Goal: Task Accomplishment & Management: Manage account settings

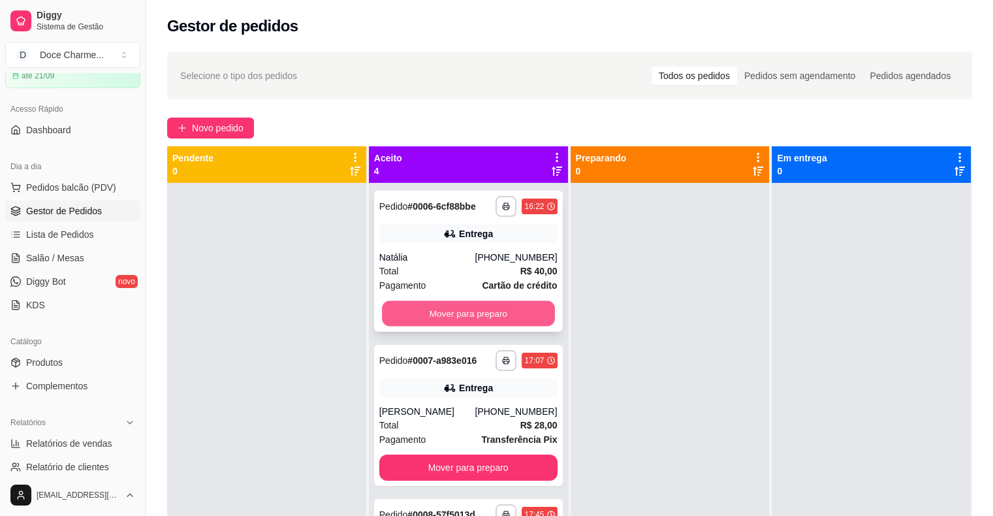
click at [488, 317] on button "Mover para preparo" at bounding box center [468, 313] width 173 height 25
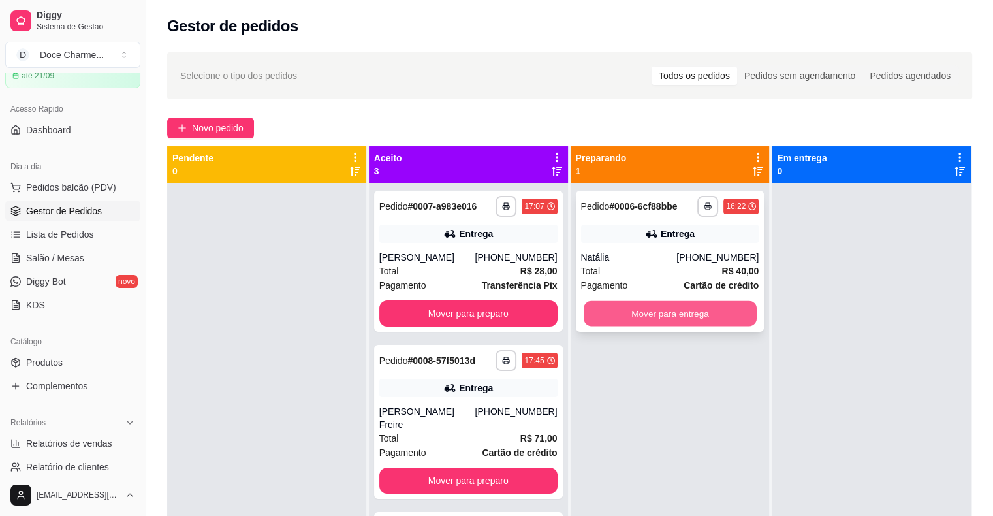
click at [659, 311] on button "Mover para entrega" at bounding box center [669, 313] width 173 height 25
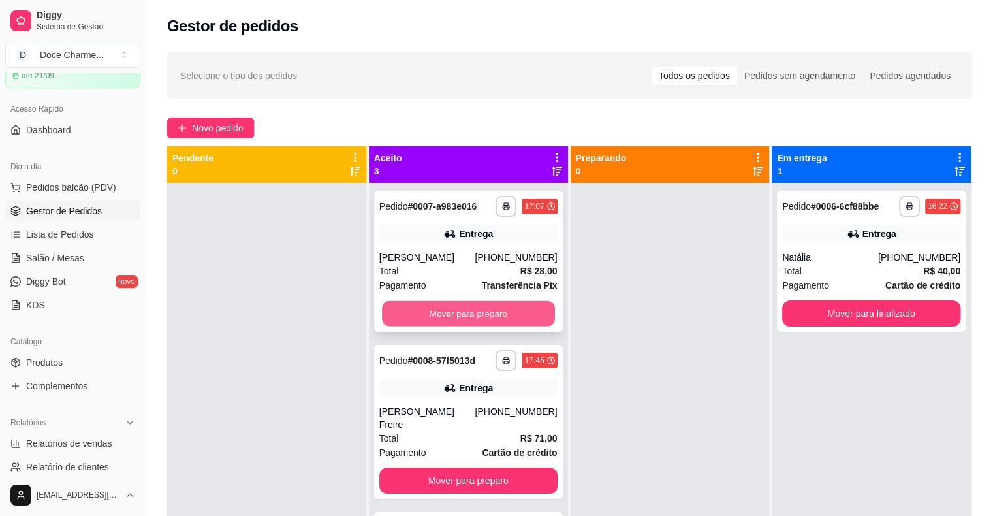
click at [520, 309] on button "Mover para preparo" at bounding box center [468, 313] width 173 height 25
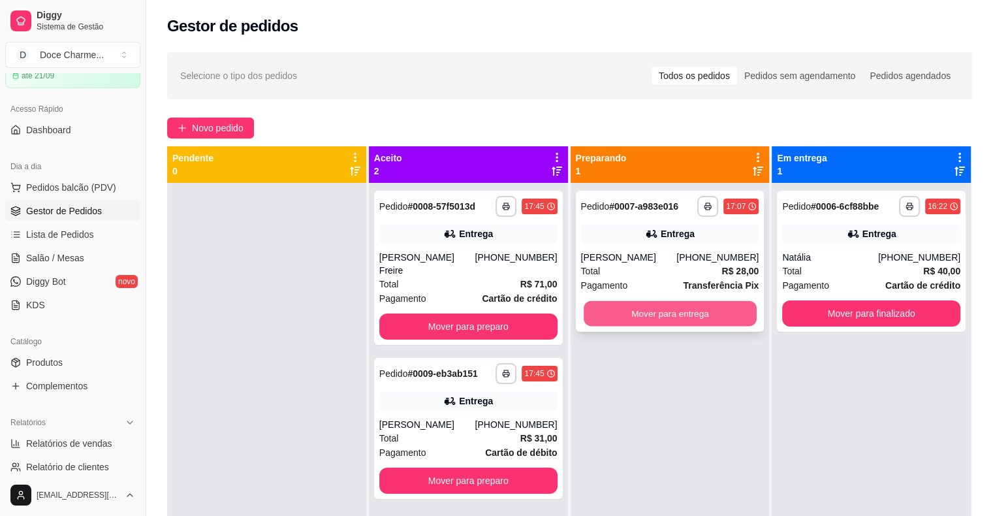
click at [705, 315] on button "Mover para entrega" at bounding box center [669, 313] width 173 height 25
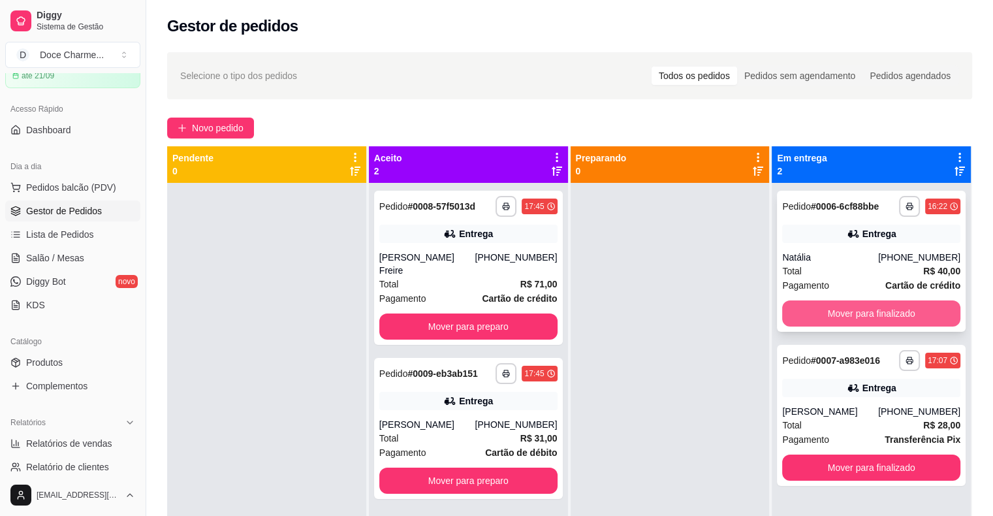
click at [830, 304] on button "Mover para finalizado" at bounding box center [871, 313] width 178 height 26
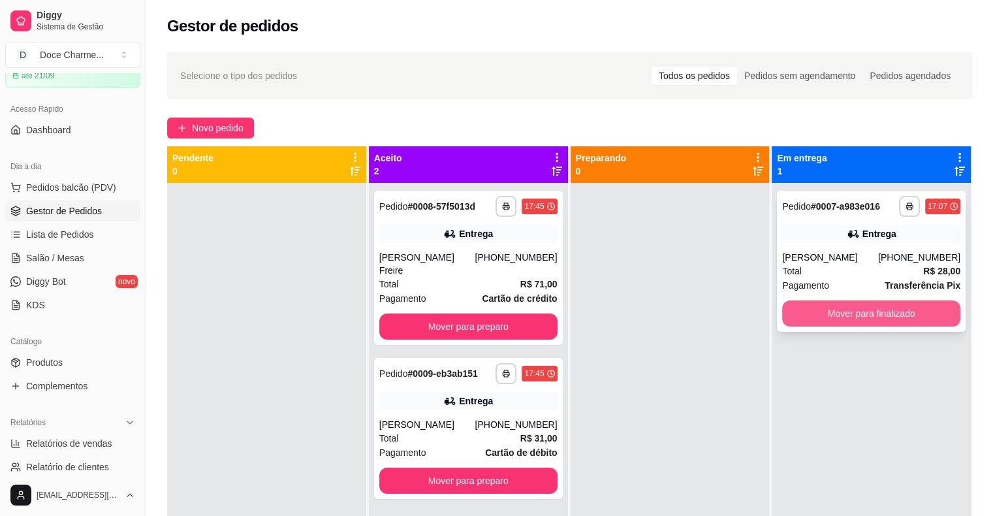
click at [843, 311] on button "Mover para finalizado" at bounding box center [871, 313] width 178 height 26
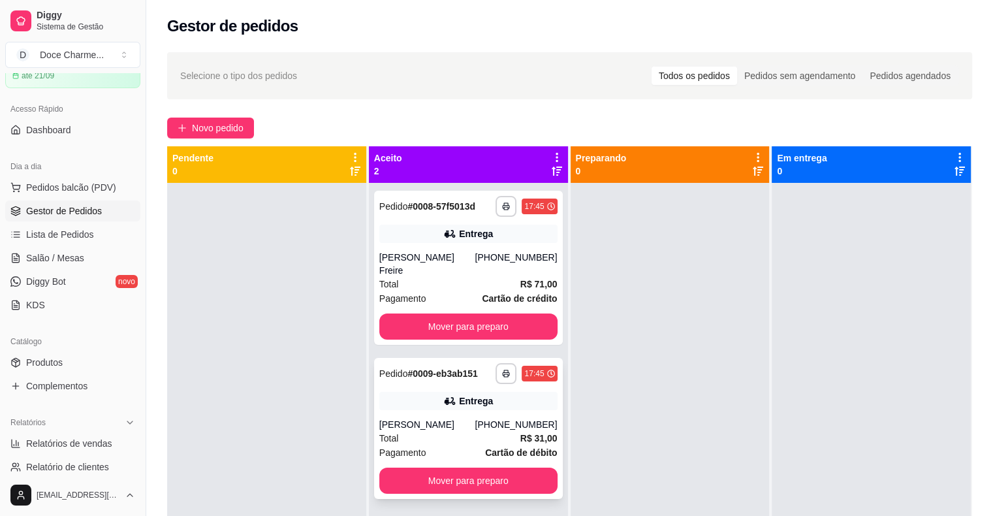
click at [410, 368] on strong "# 0009-eb3ab151" at bounding box center [442, 373] width 70 height 10
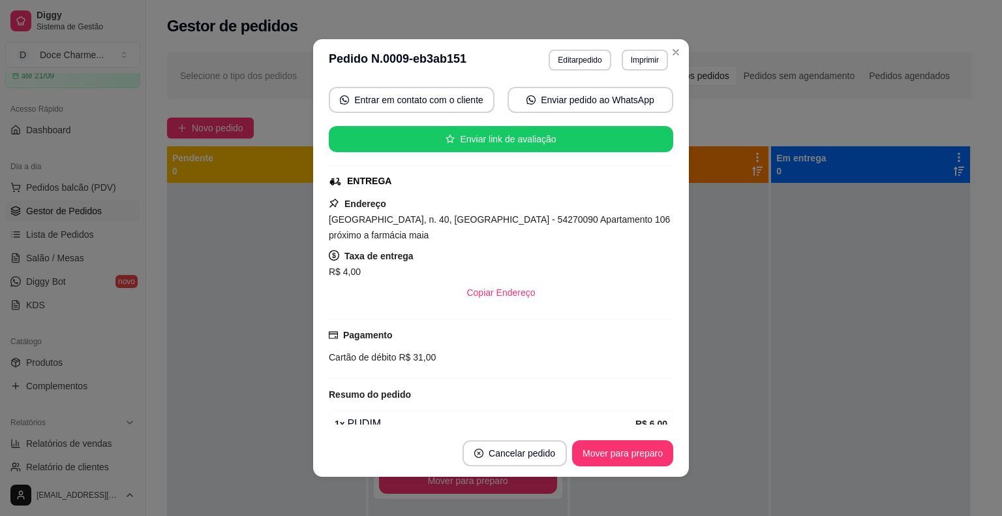
scroll to position [40, 0]
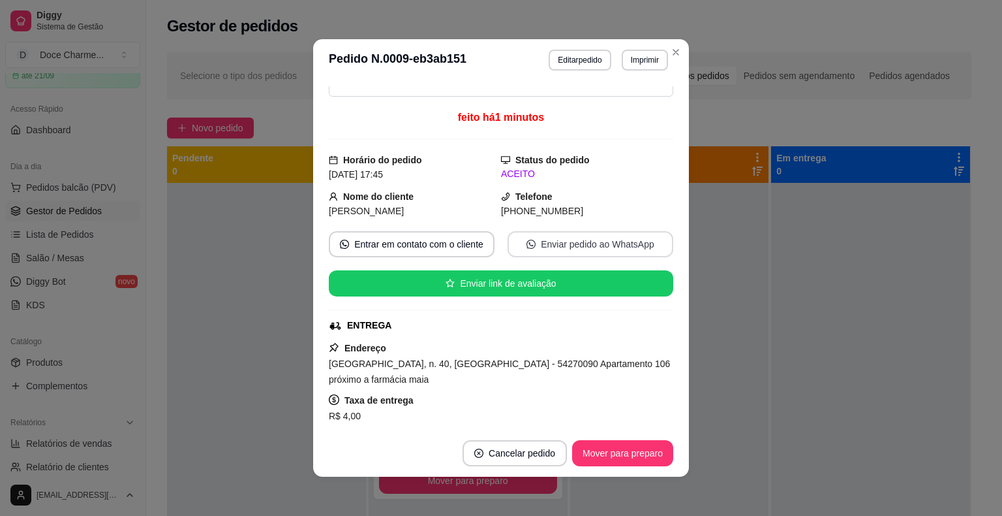
click at [542, 243] on button "Enviar pedido ao WhatsApp" at bounding box center [591, 244] width 166 height 26
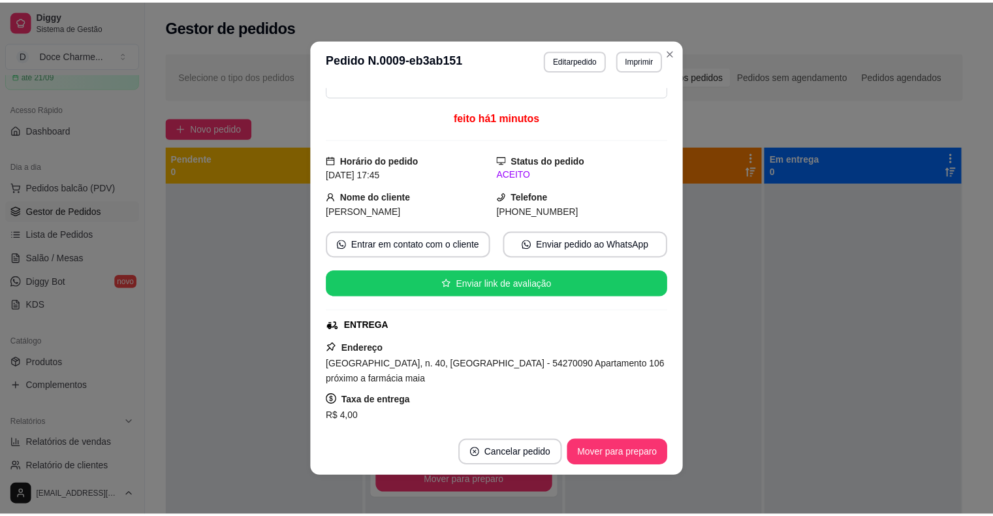
scroll to position [0, 0]
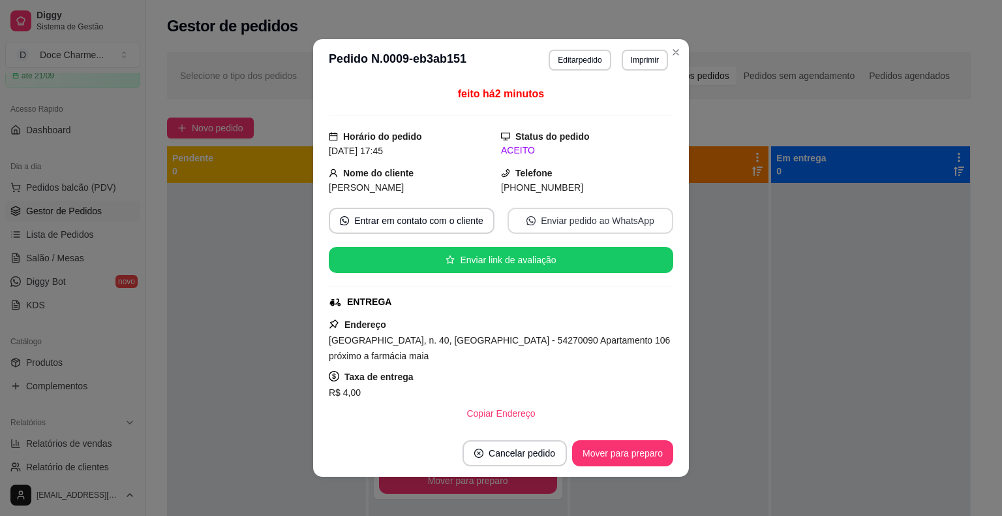
click at [598, 223] on button "Enviar pedido ao WhatsApp" at bounding box center [591, 221] width 166 height 26
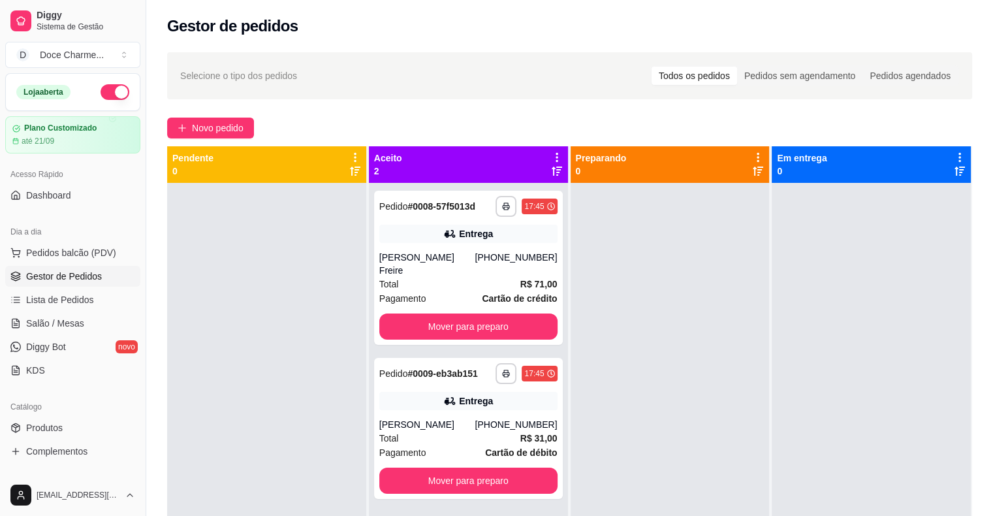
click at [101, 93] on button "button" at bounding box center [115, 92] width 29 height 16
click at [213, 132] on span "Novo pedido" at bounding box center [218, 128] width 52 height 14
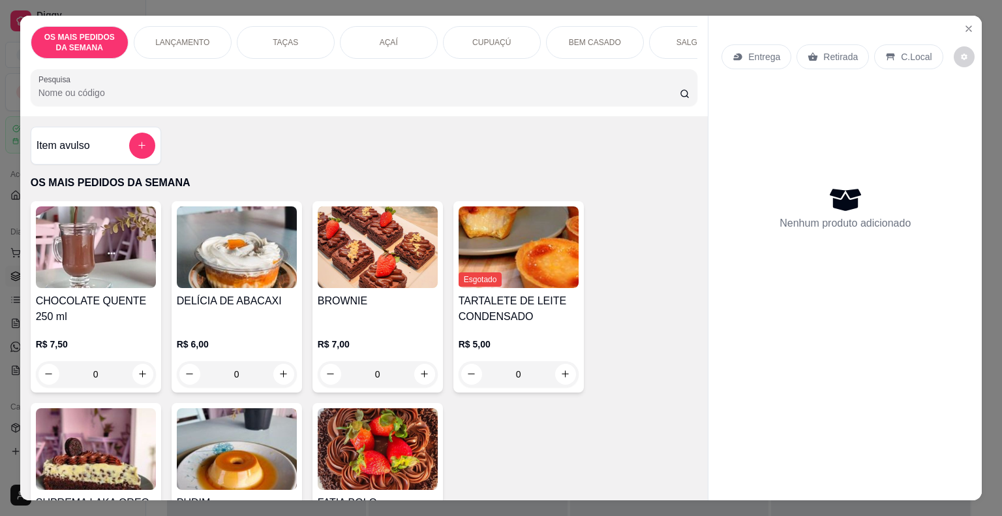
click at [357, 42] on div "AÇAÍ" at bounding box center [389, 42] width 98 height 33
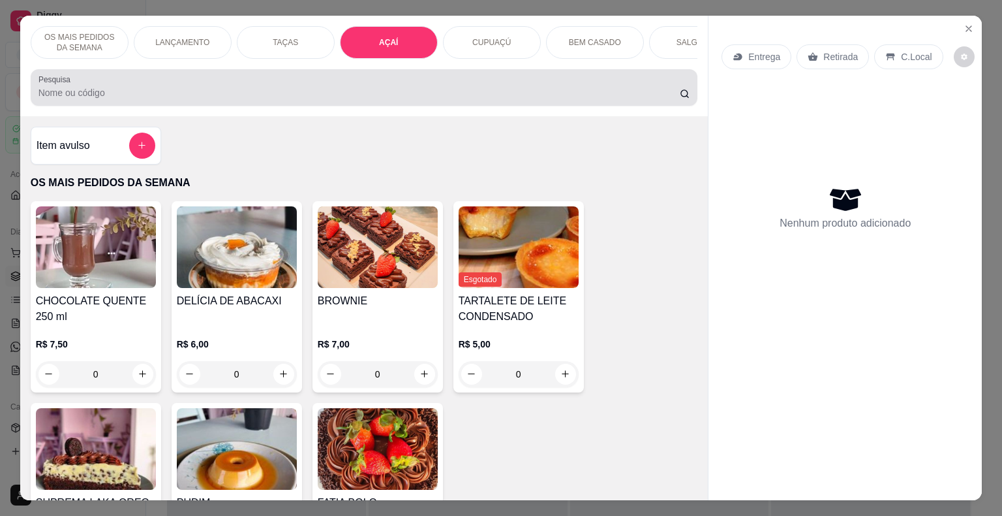
scroll to position [31, 0]
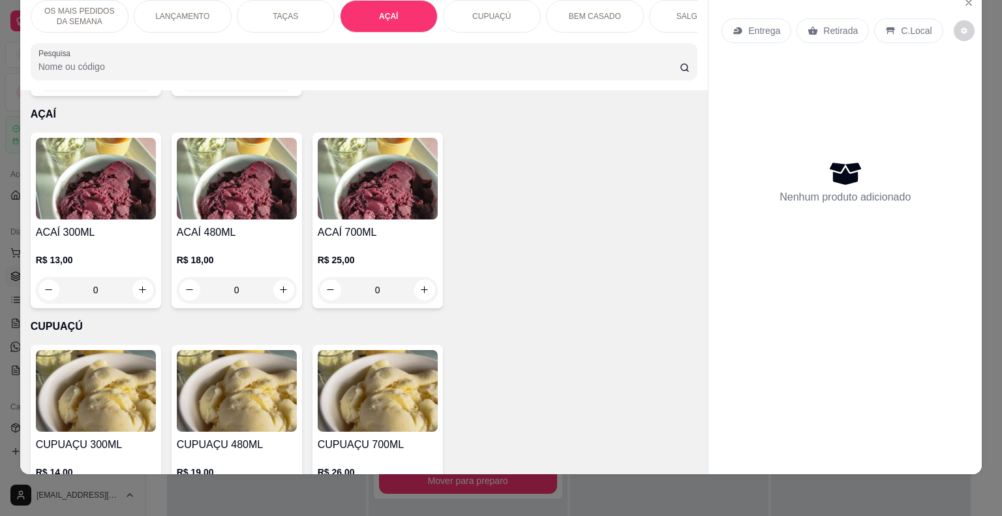
click at [134, 277] on div "0" at bounding box center [96, 290] width 120 height 26
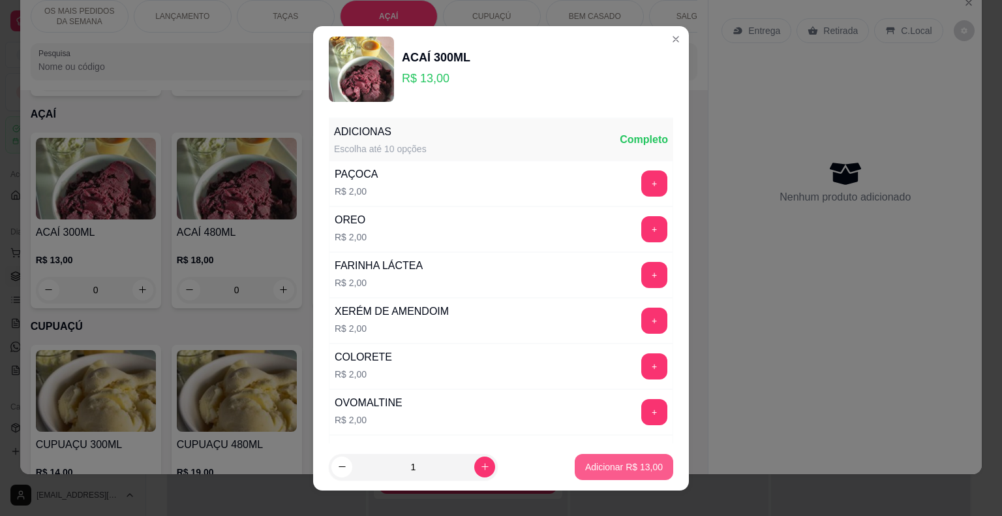
click at [590, 466] on p "Adicionar R$ 13,00" at bounding box center [624, 466] width 78 height 13
type input "1"
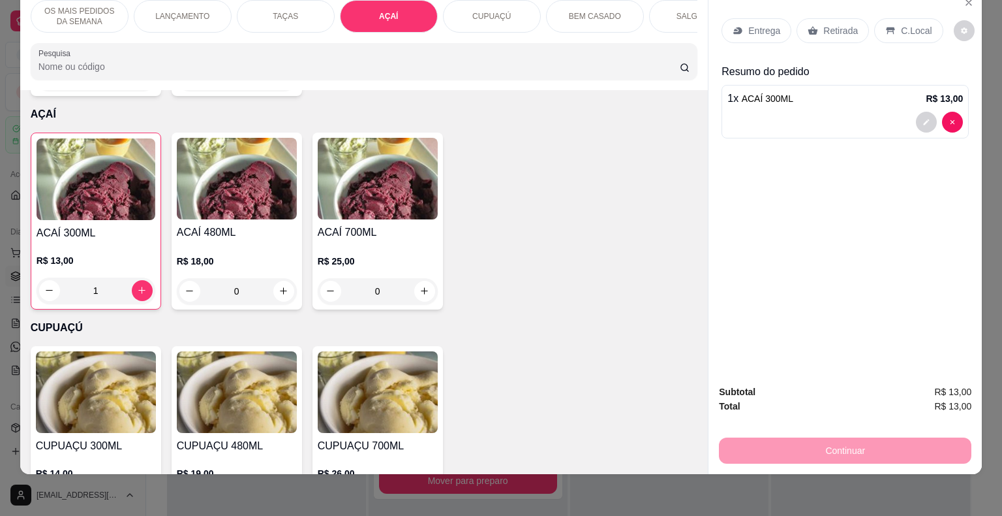
scroll to position [2001, 0]
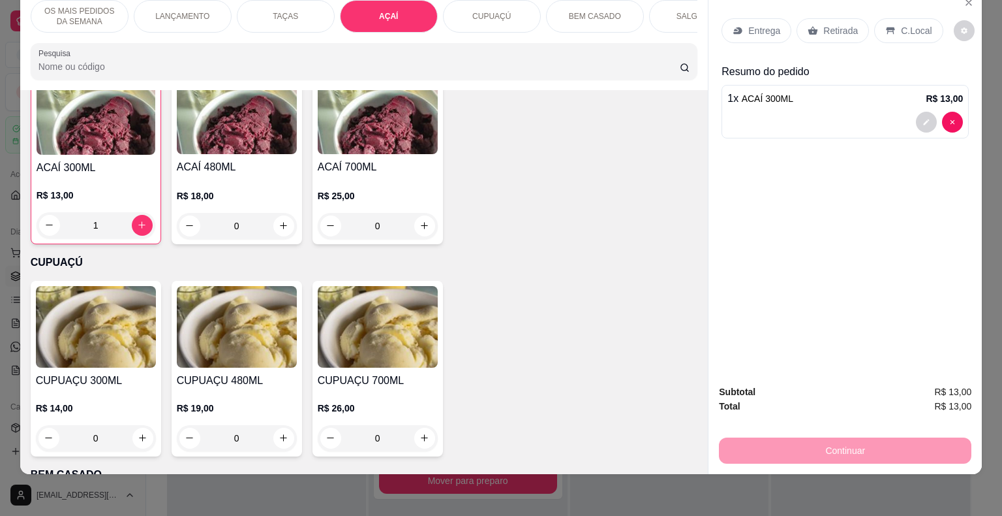
click at [139, 425] on div "0" at bounding box center [96, 438] width 120 height 26
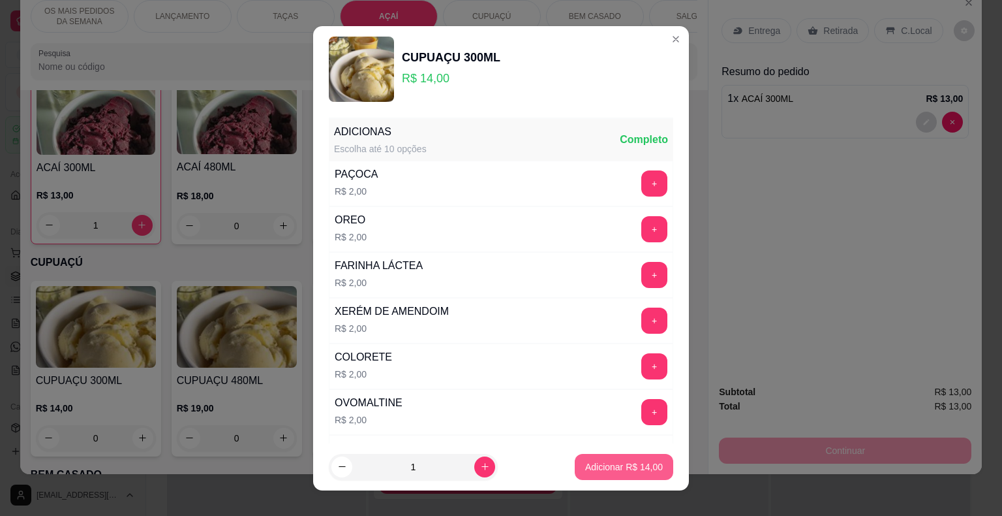
click at [602, 476] on button "Adicionar R$ 14,00" at bounding box center [624, 467] width 99 height 26
type input "1"
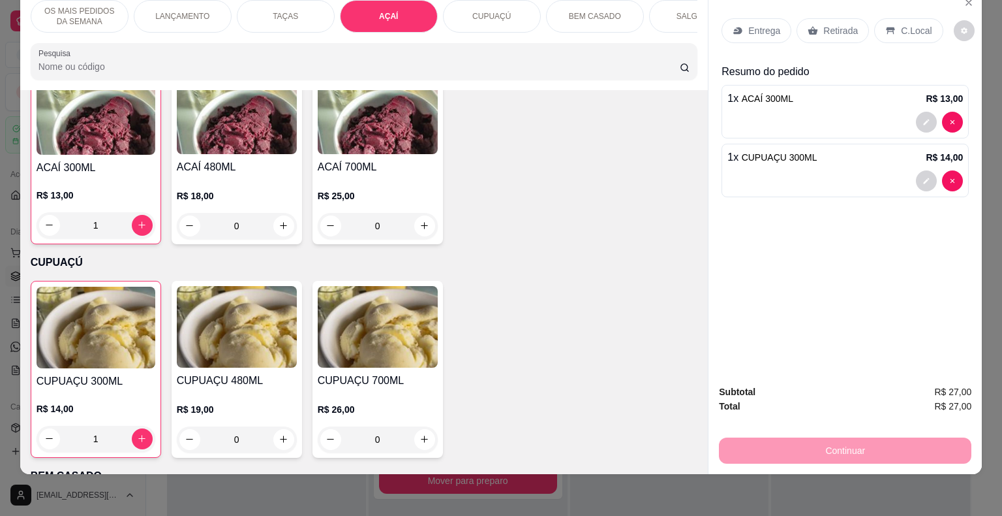
click at [843, 24] on p "Retirada" at bounding box center [841, 30] width 35 height 13
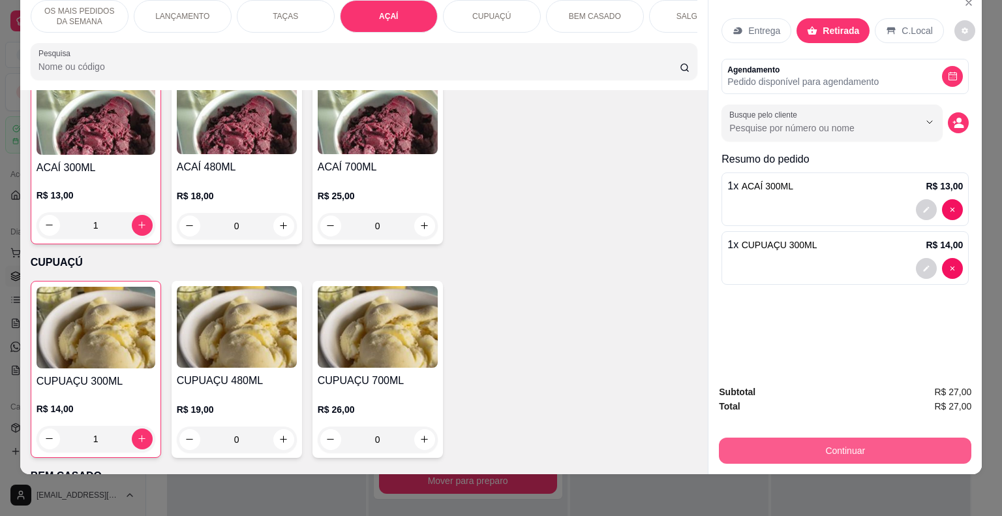
click at [799, 437] on button "Continuar" at bounding box center [845, 450] width 253 height 26
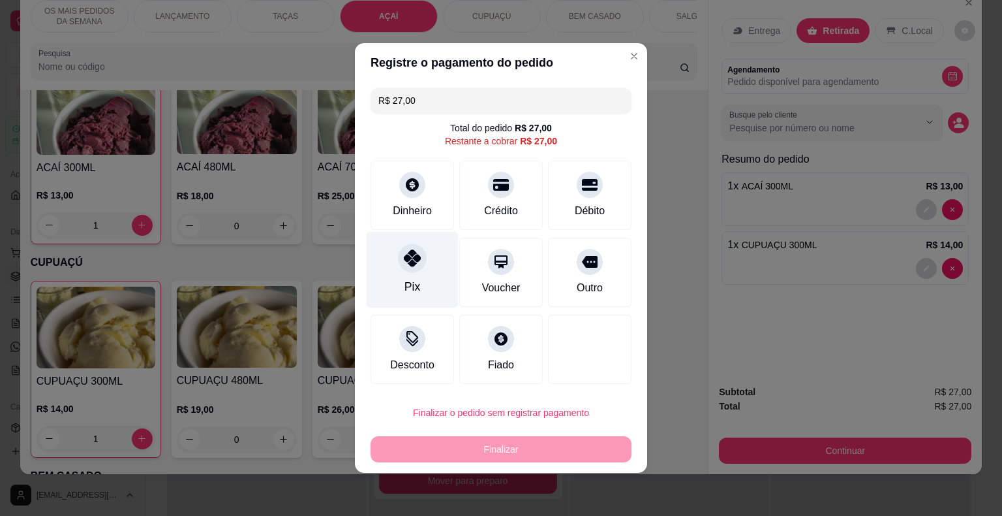
click at [421, 264] on div at bounding box center [412, 257] width 29 height 29
type input "R$ 0,00"
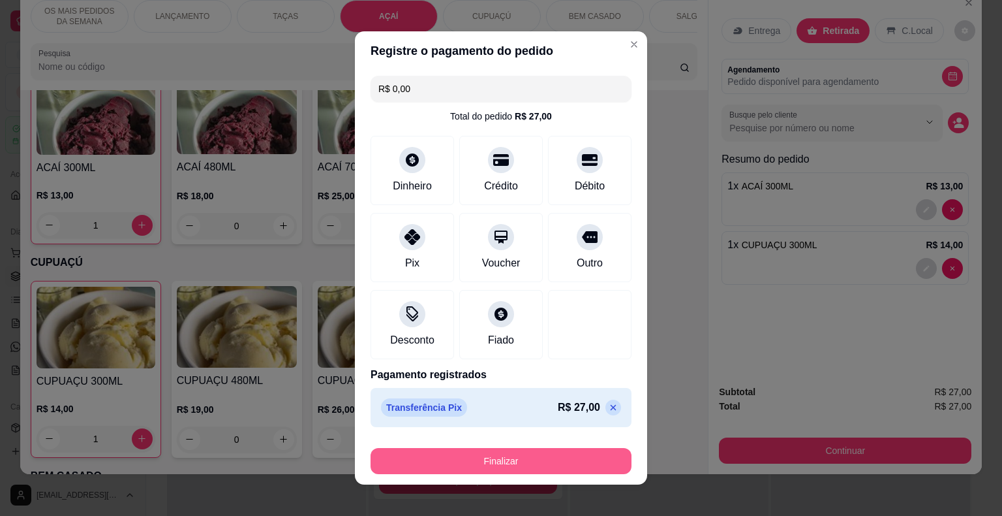
click at [506, 454] on button "Finalizar" at bounding box center [501, 461] width 261 height 26
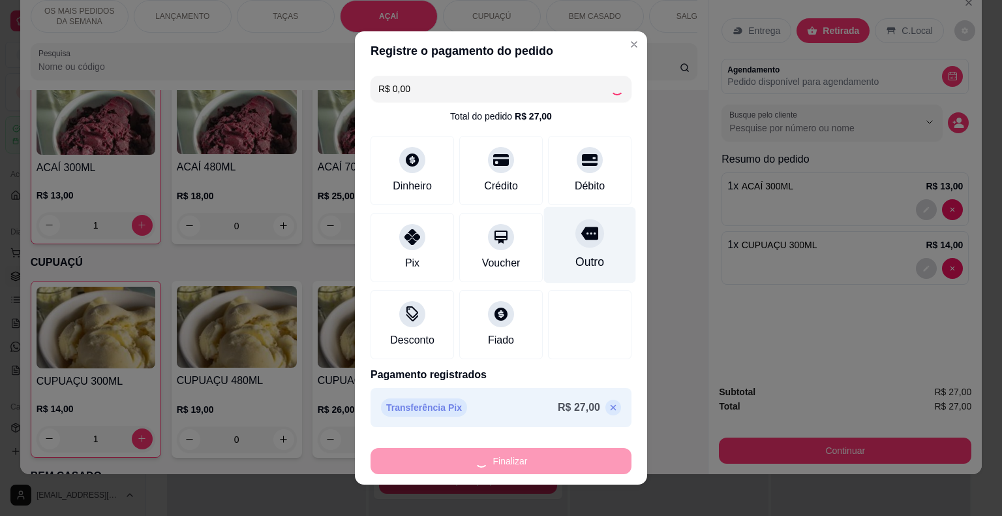
type input "0"
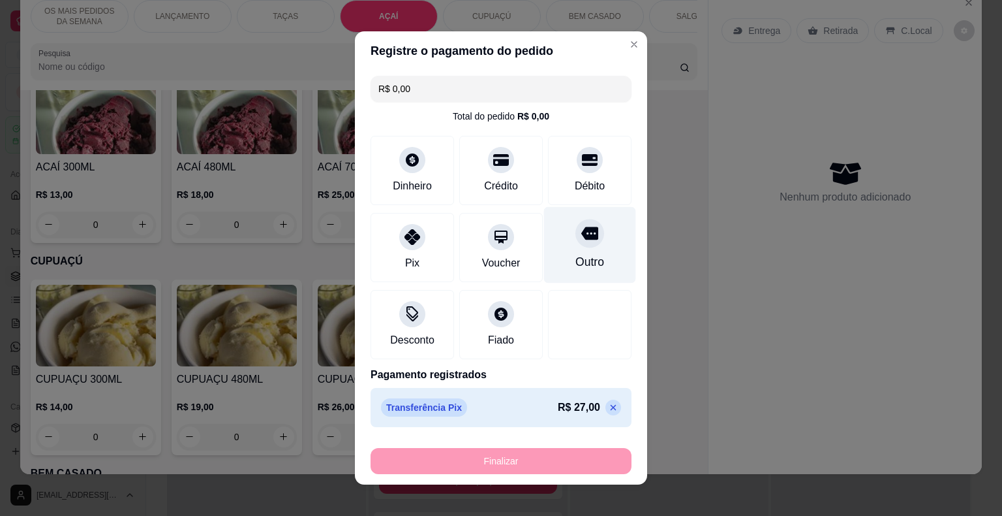
type input "-R$ 27,00"
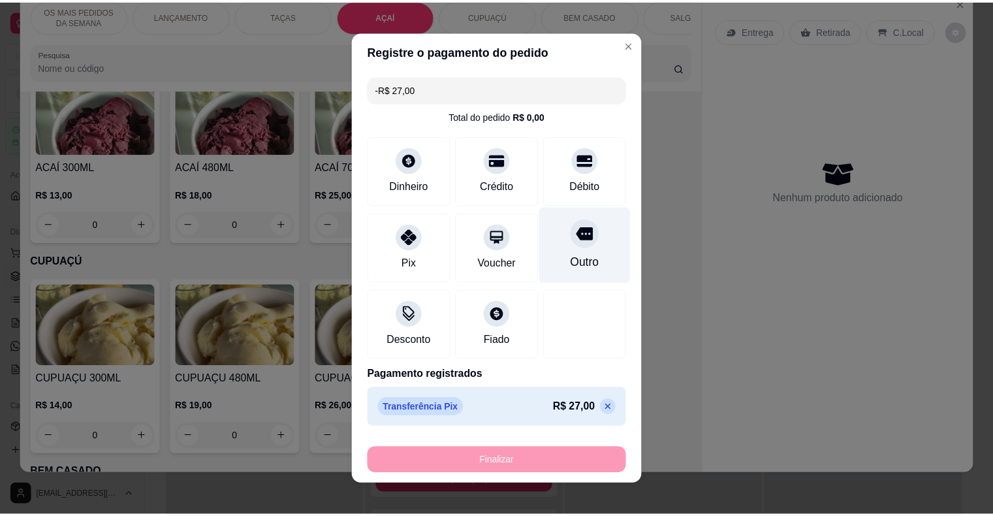
scroll to position [2000, 0]
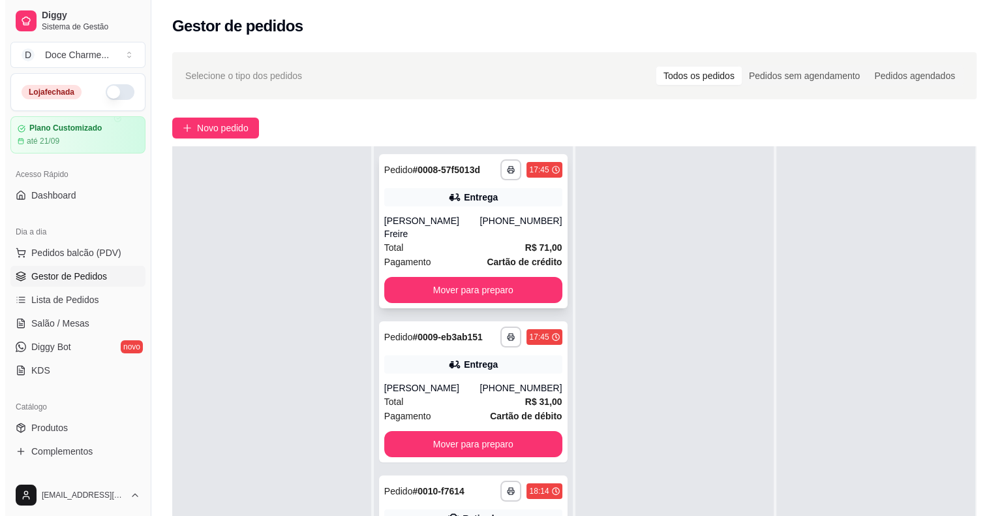
scroll to position [198, 0]
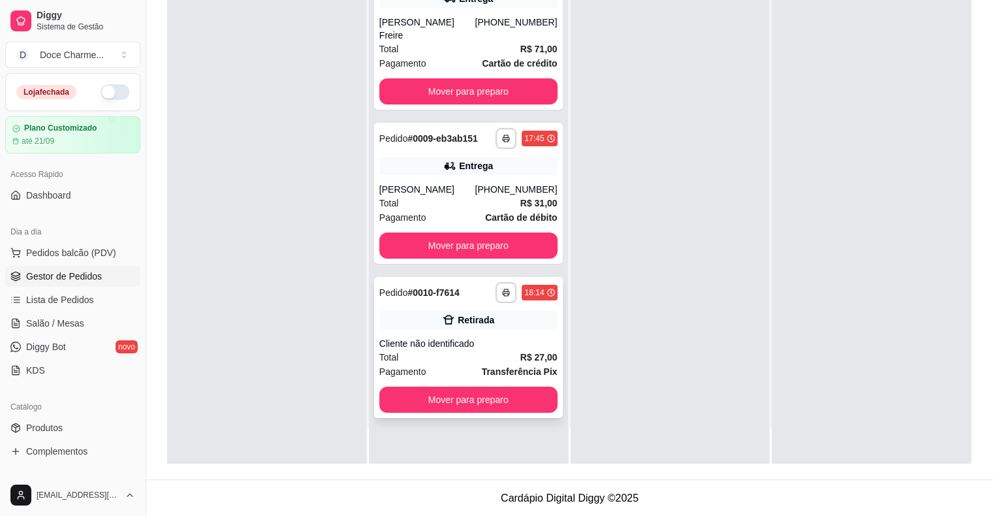
click at [444, 287] on strong "# 0010-f7614" at bounding box center [433, 292] width 52 height 10
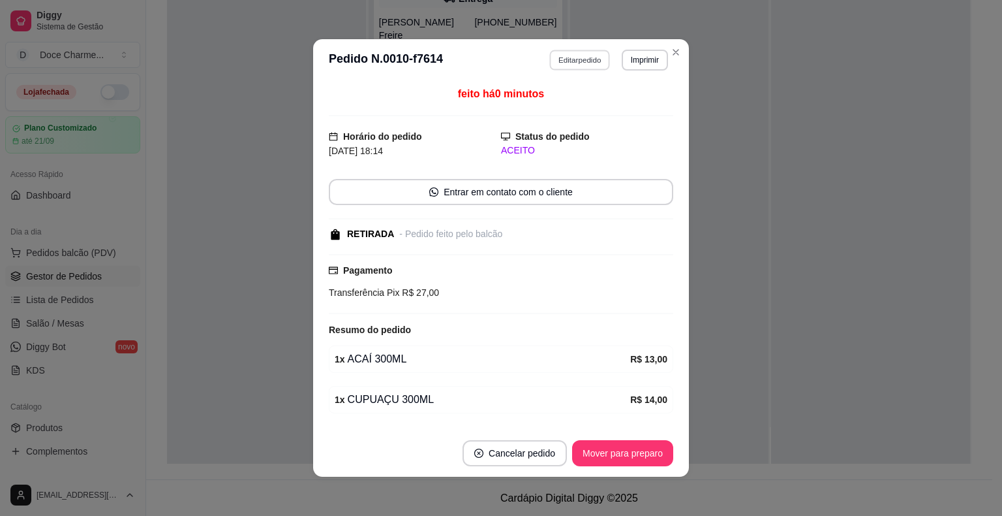
click at [575, 50] on button "Editar pedido" at bounding box center [580, 60] width 61 height 20
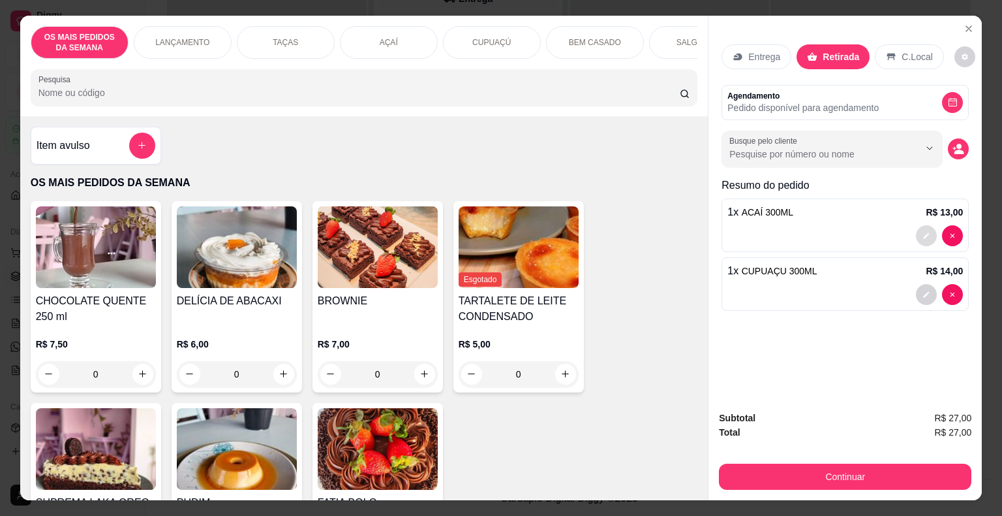
click at [928, 230] on button "decrease-product-quantity" at bounding box center [926, 235] width 21 height 21
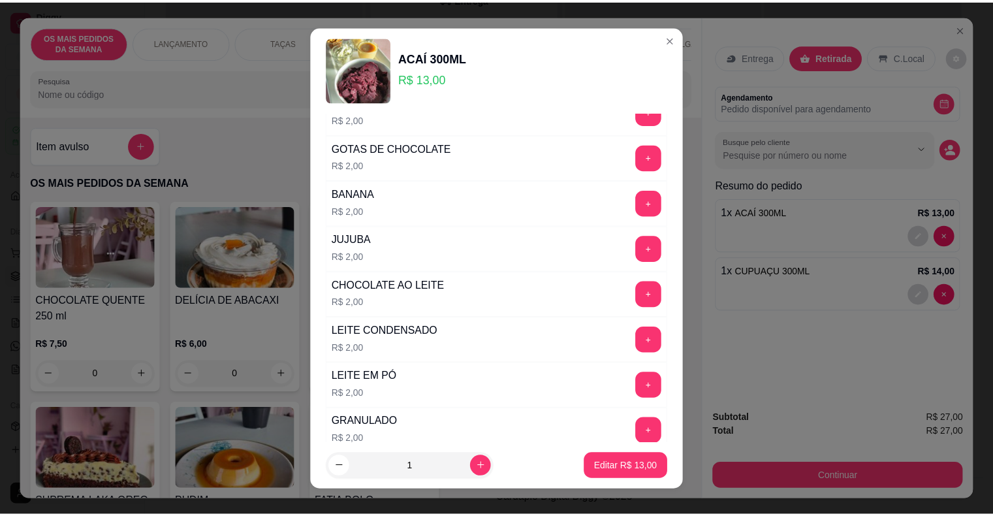
scroll to position [632, 0]
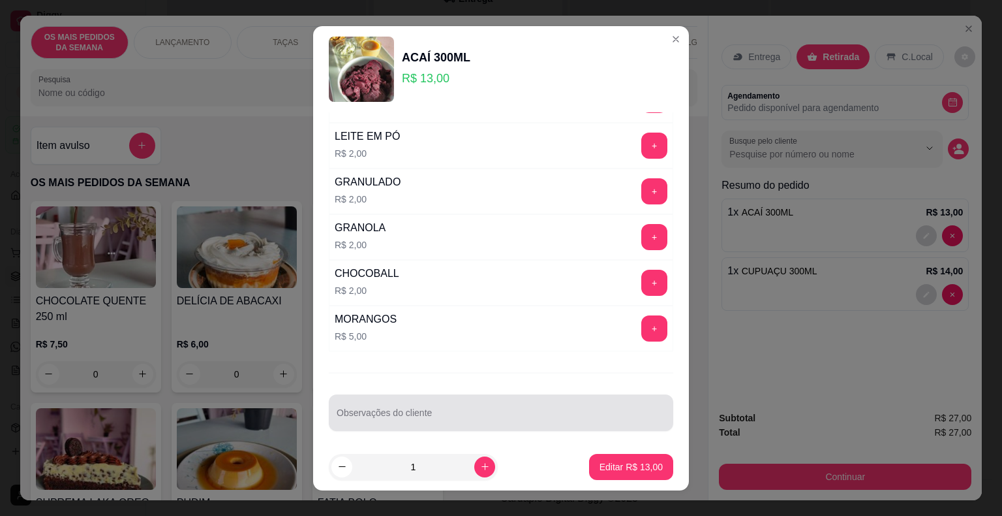
click at [407, 411] on input "Observações do cliente" at bounding box center [501, 417] width 329 height 13
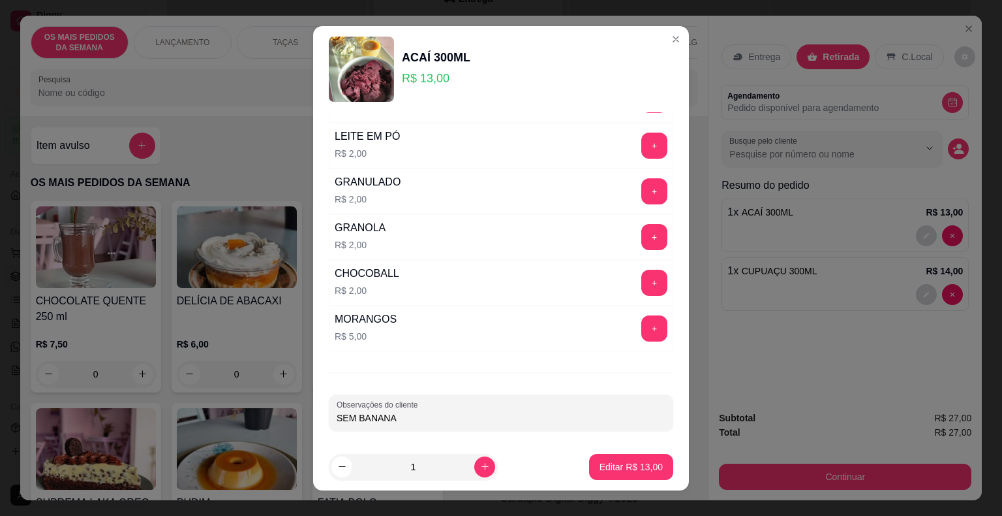
type input "SEM BANANA"
click at [606, 465] on p "Editar R$ 13,00" at bounding box center [630, 466] width 61 height 12
type input "0"
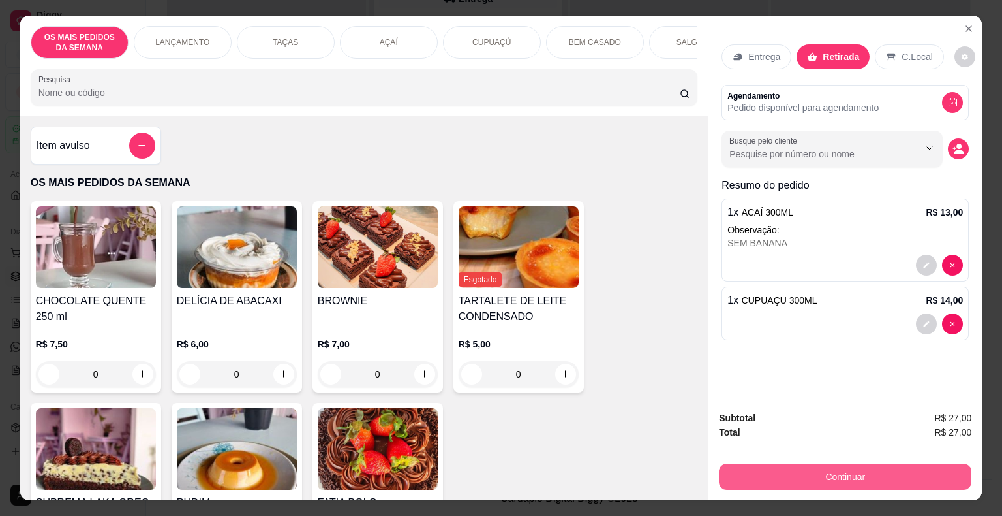
click at [771, 473] on button "Continuar" at bounding box center [845, 476] width 253 height 26
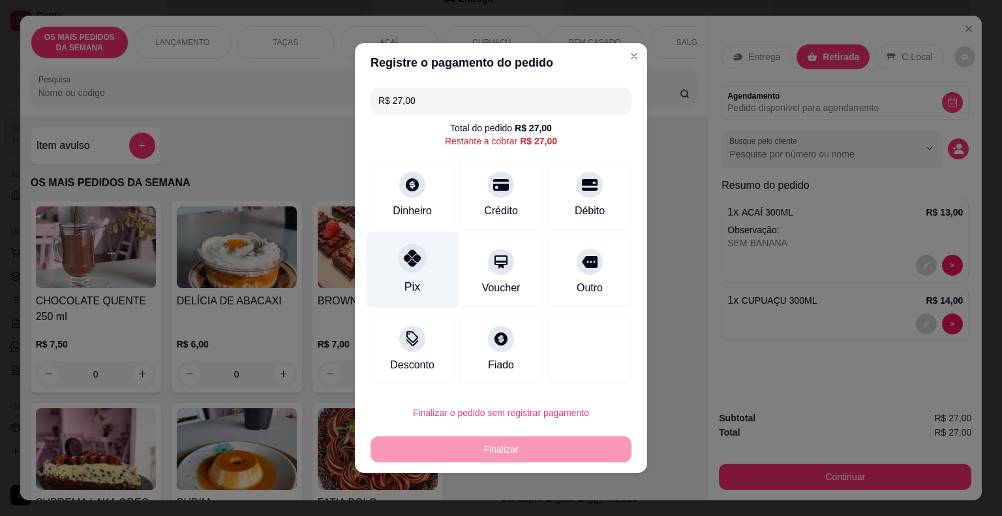
click at [426, 281] on div "Pix" at bounding box center [413, 270] width 92 height 76
type input "R$ 0,00"
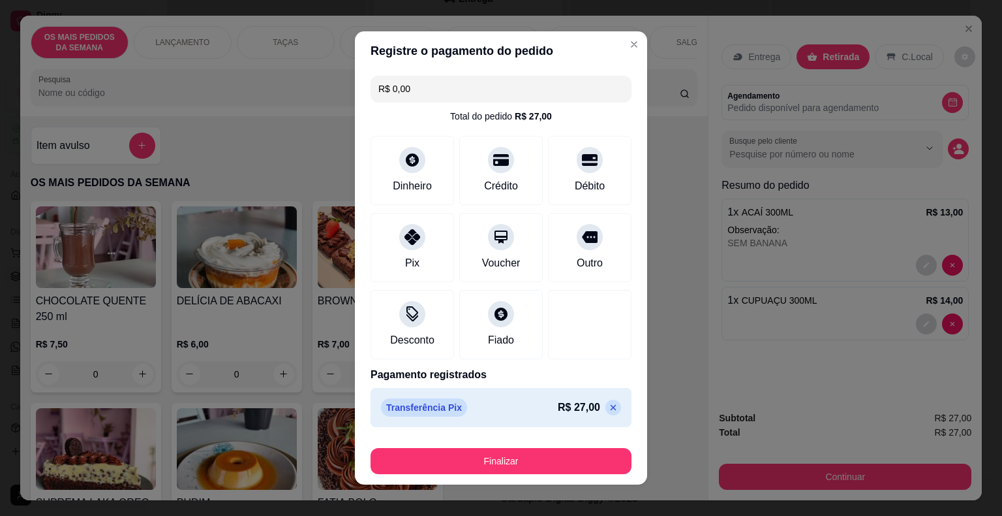
click at [531, 478] on footer "Finalizar" at bounding box center [501, 458] width 292 height 52
click at [525, 458] on button "Finalizar" at bounding box center [501, 461] width 261 height 26
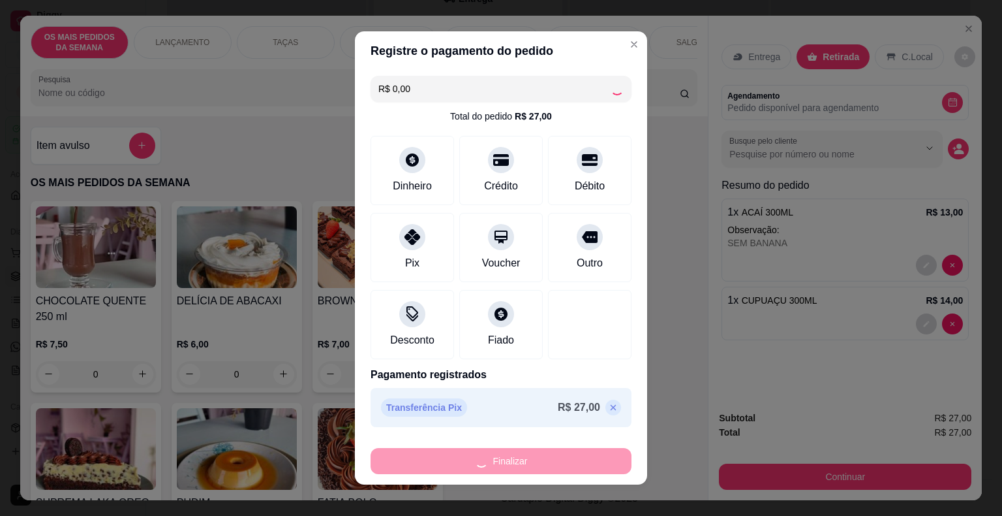
type input "0"
type input "-R$ 27,00"
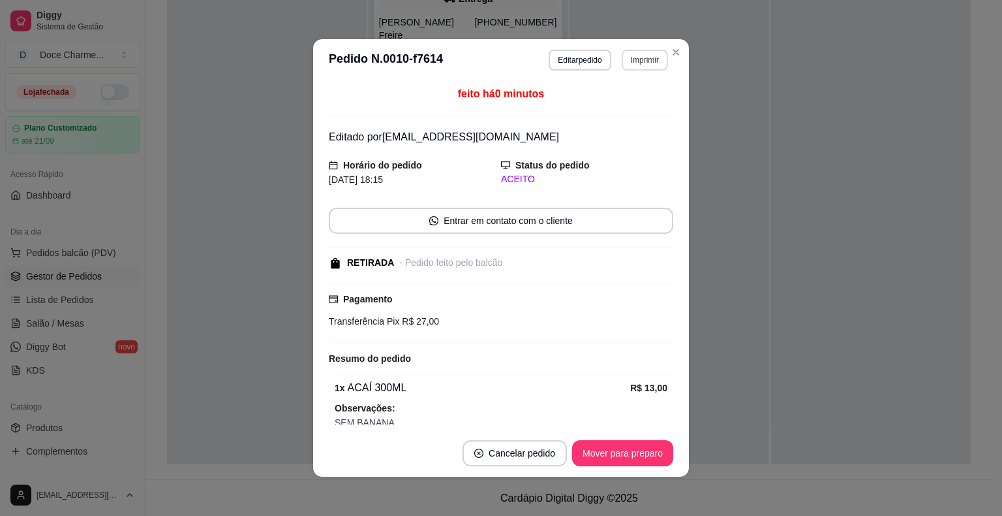
click at [645, 65] on button "Imprimir" at bounding box center [645, 60] width 46 height 21
click at [629, 104] on button "COZINHA" at bounding box center [617, 106] width 95 height 21
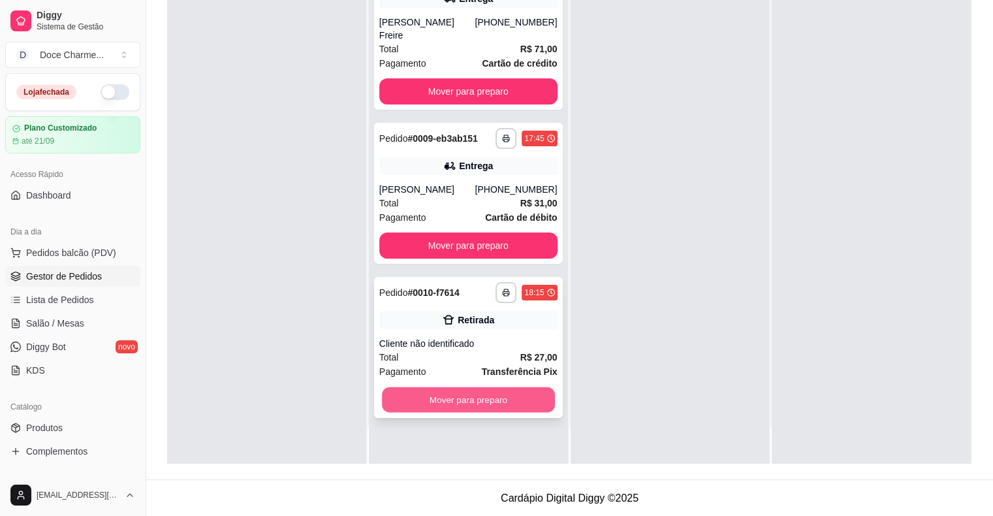
click at [515, 387] on button "Mover para preparo" at bounding box center [468, 399] width 173 height 25
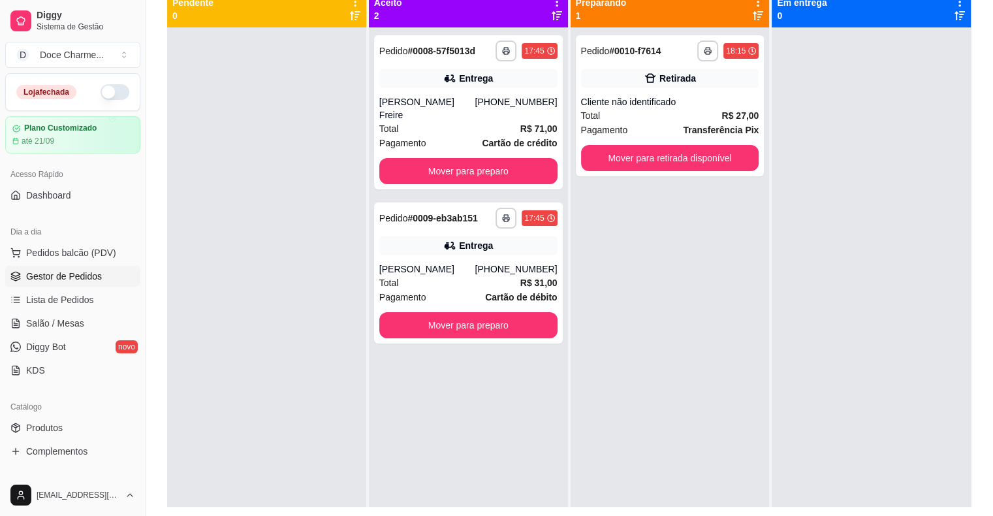
scroll to position [133, 0]
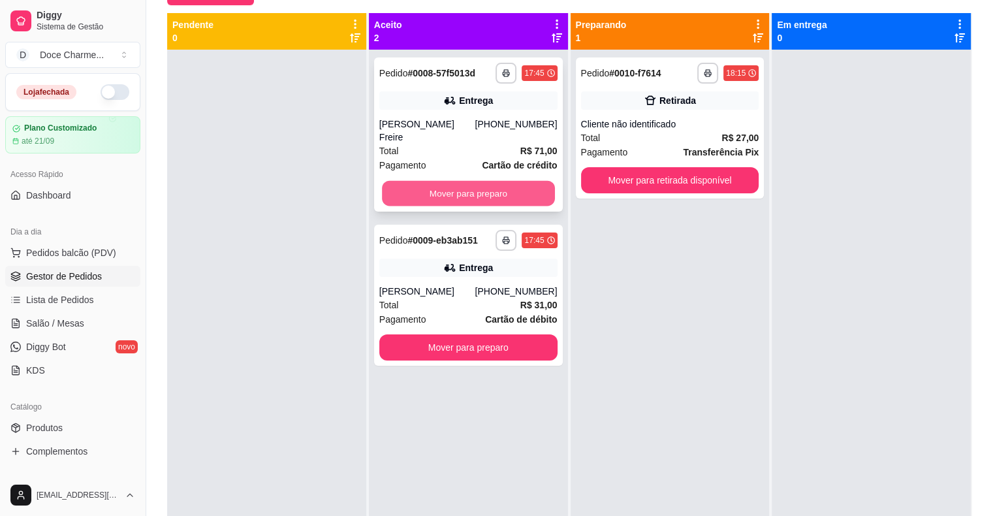
click at [510, 182] on button "Mover para preparo" at bounding box center [468, 193] width 173 height 25
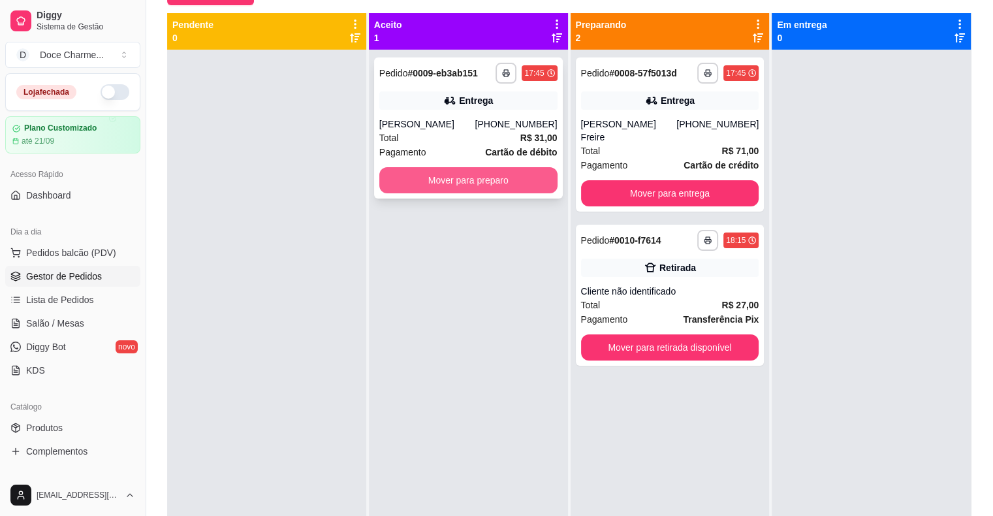
click at [510, 181] on button "Mover para preparo" at bounding box center [468, 180] width 178 height 26
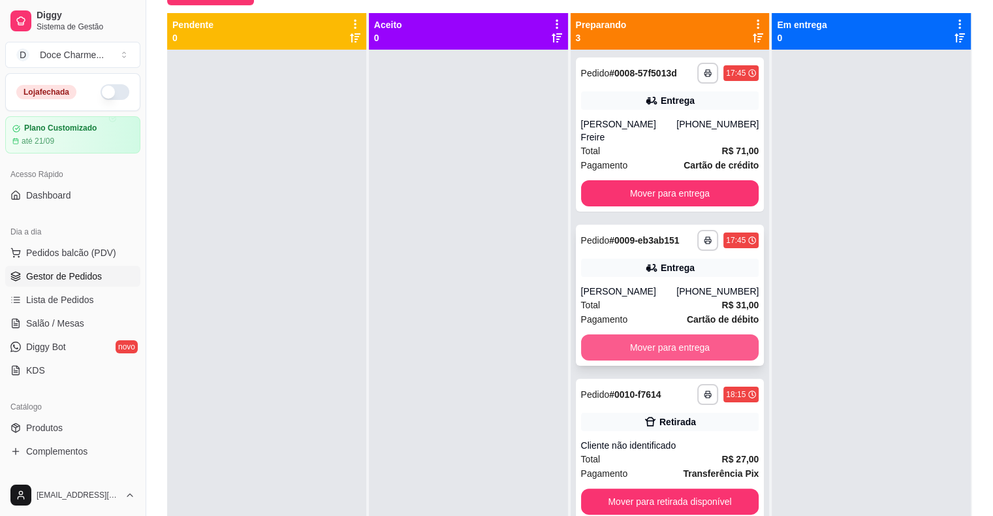
click at [633, 334] on button "Mover para entrega" at bounding box center [670, 347] width 178 height 26
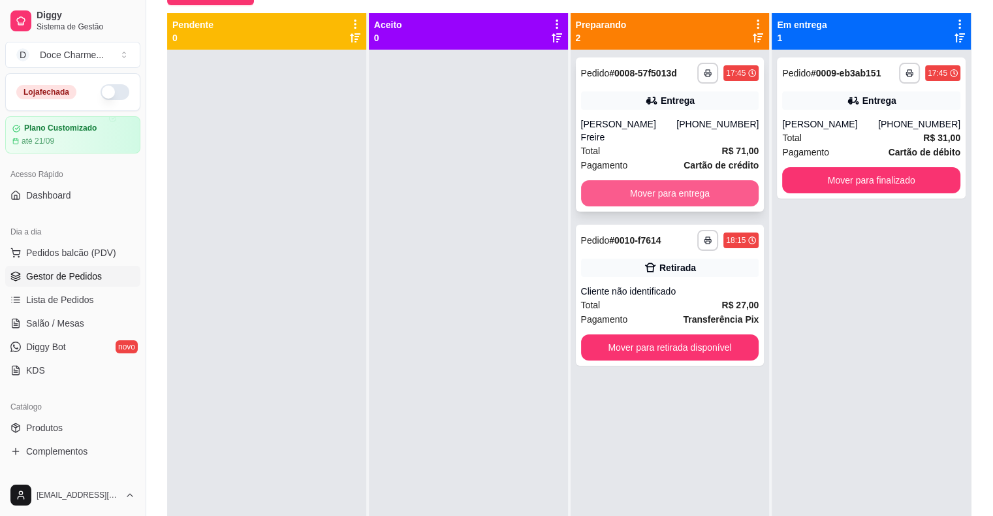
click at [647, 183] on button "Mover para entrega" at bounding box center [670, 193] width 178 height 26
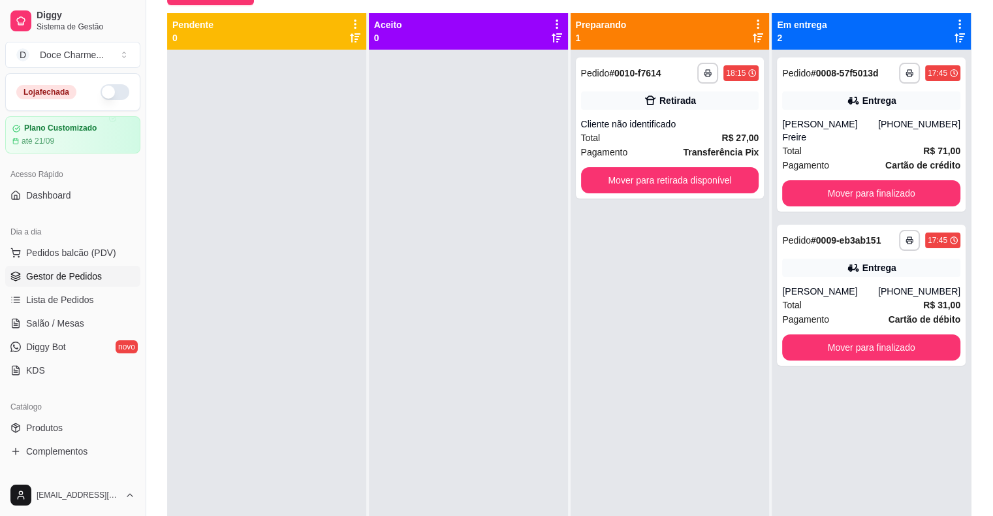
click at [108, 89] on button "button" at bounding box center [115, 92] width 29 height 16
